Goal: Transaction & Acquisition: Purchase product/service

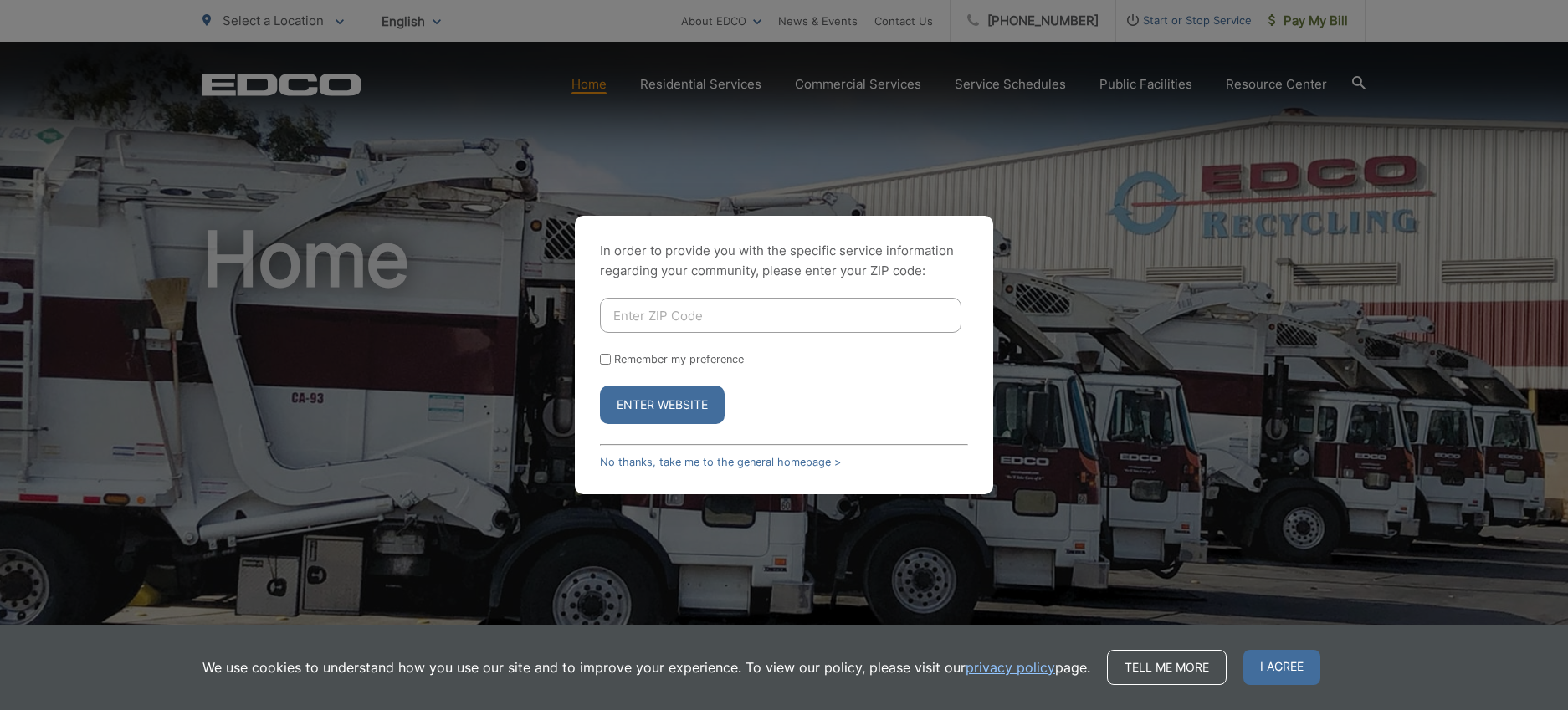
click at [647, 318] on input "Enter ZIP Code" at bounding box center [781, 315] width 362 height 35
type input "92081"
click at [600, 385] on button "Enter Website" at bounding box center [662, 404] width 124 height 38
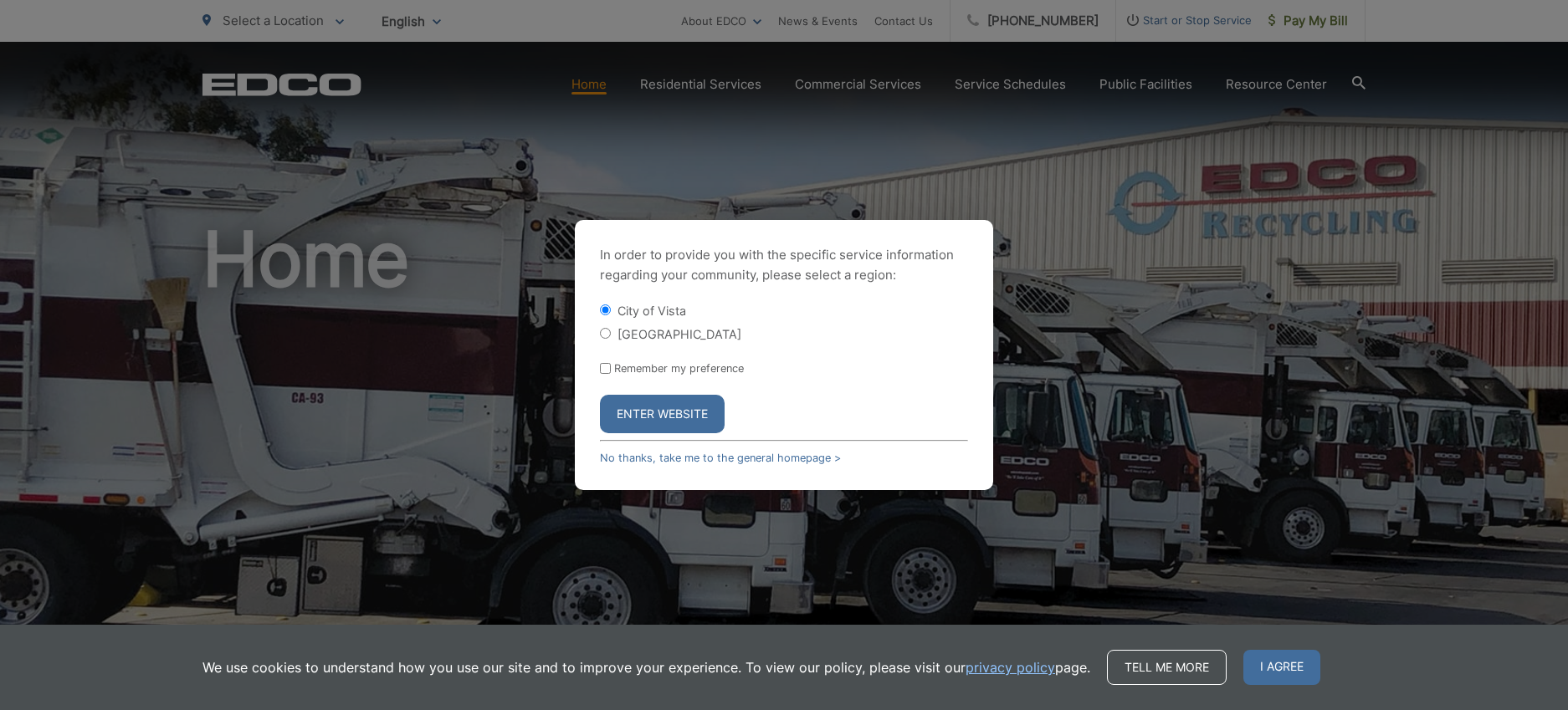
click at [678, 407] on button "Enter Website" at bounding box center [662, 413] width 124 height 38
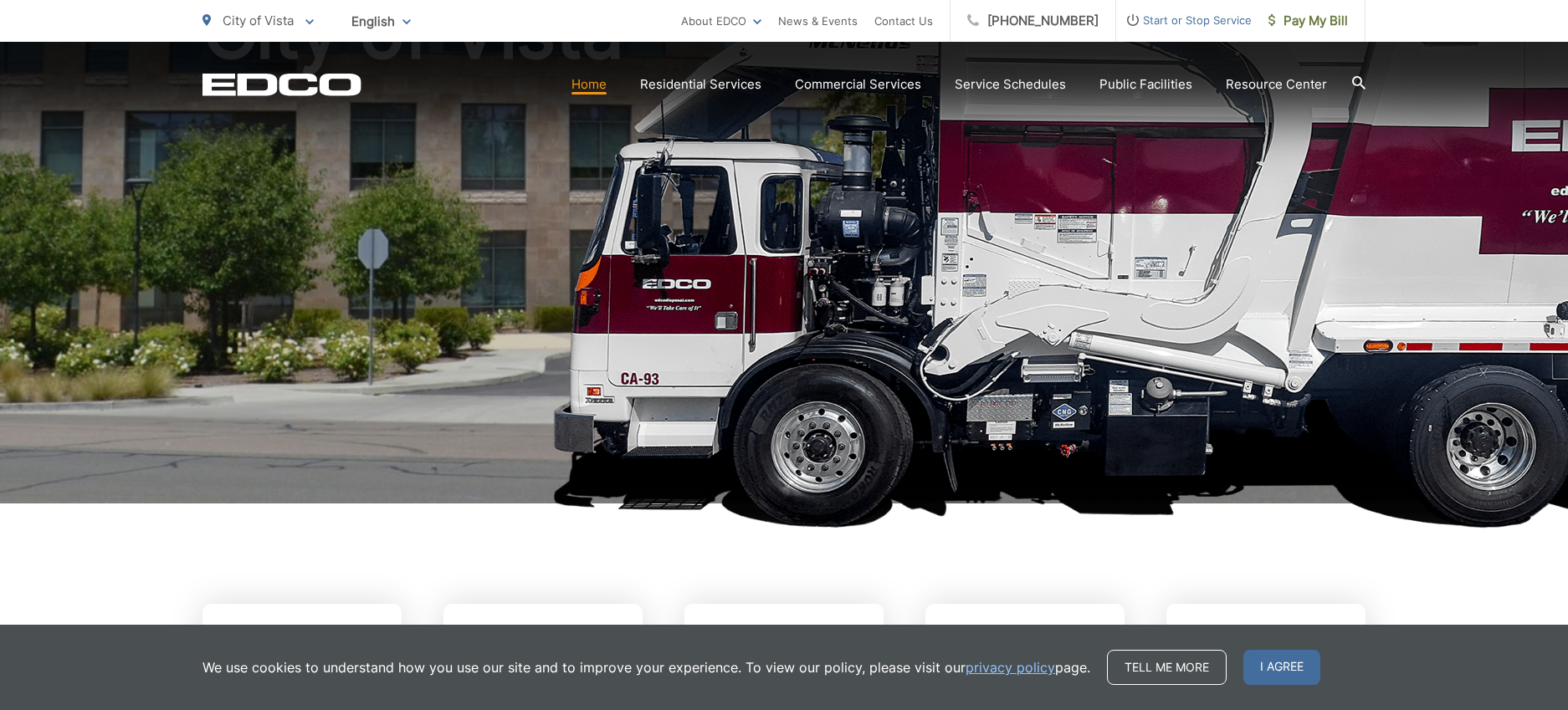
scroll to position [546, 0]
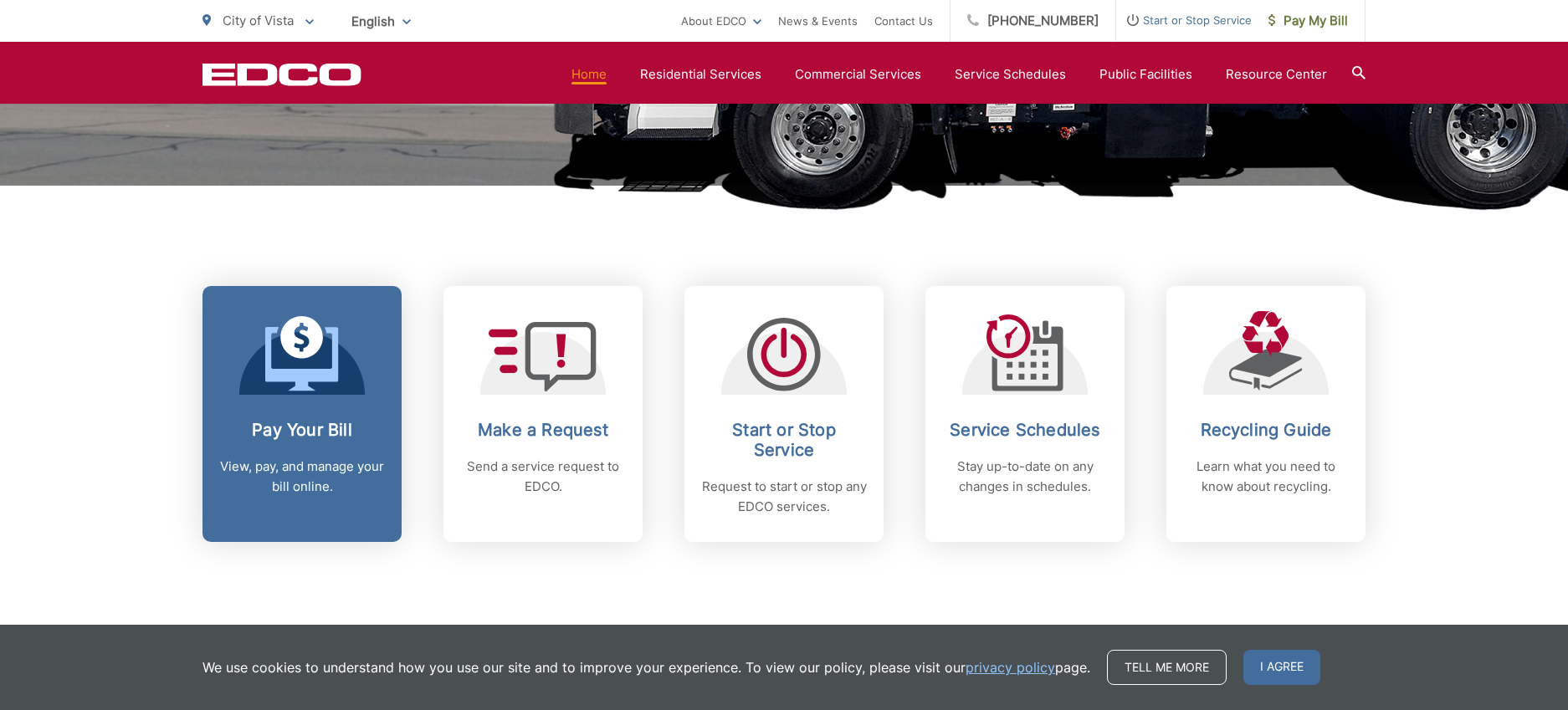
click at [306, 445] on div "Pay Your Bill View, pay, and manage your bill online." at bounding box center [302, 459] width 165 height 77
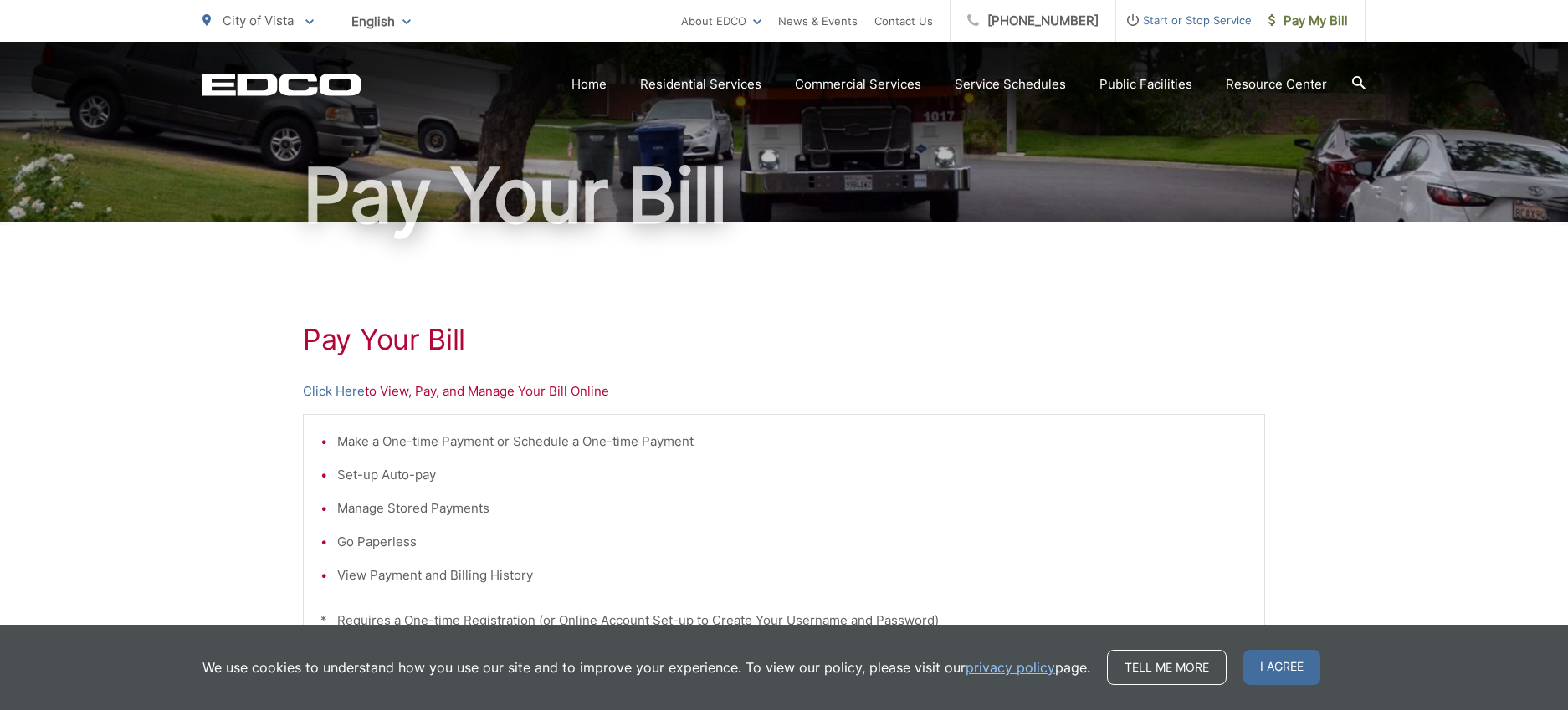
scroll to position [120, 0]
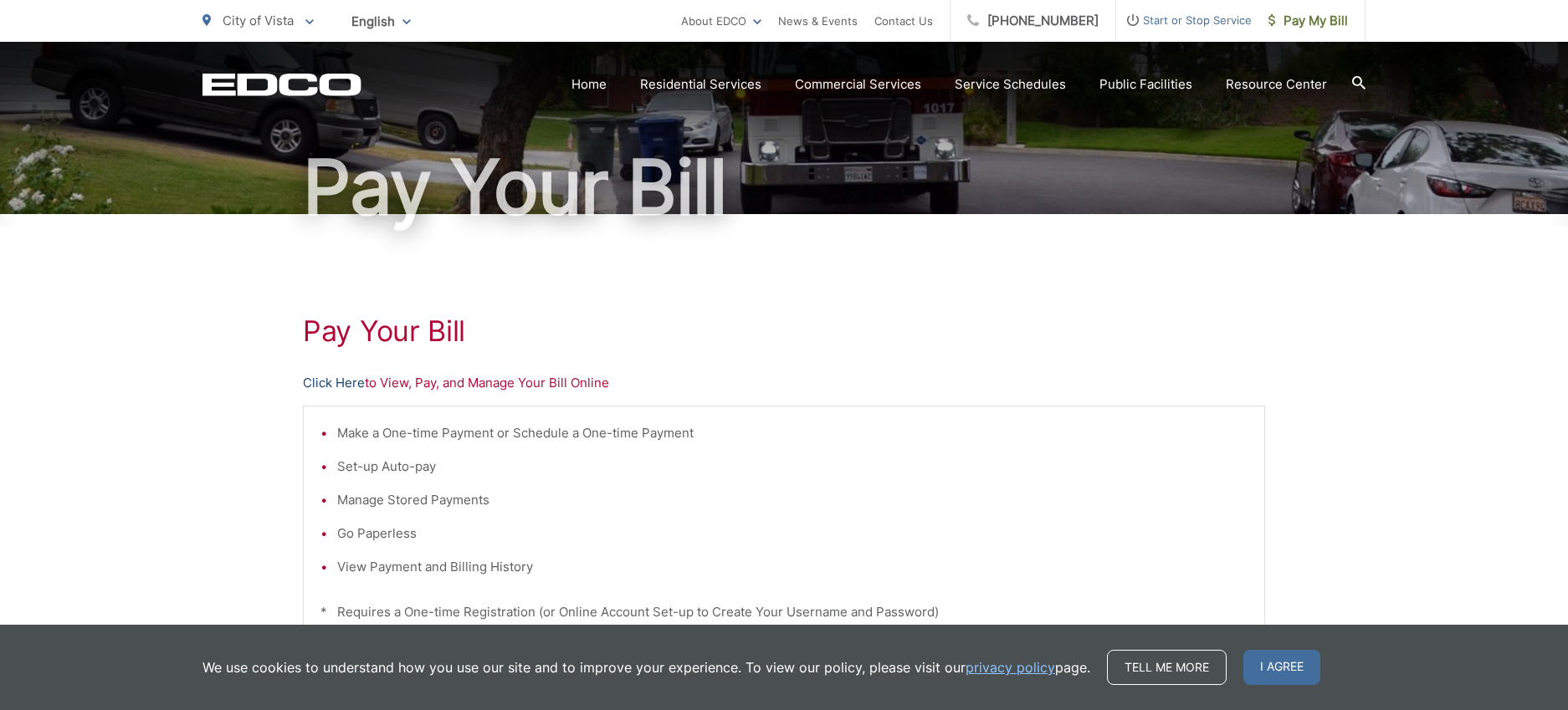
click at [343, 384] on link "Click Here" at bounding box center [333, 384] width 62 height 20
